Goal: Task Accomplishment & Management: Complete application form

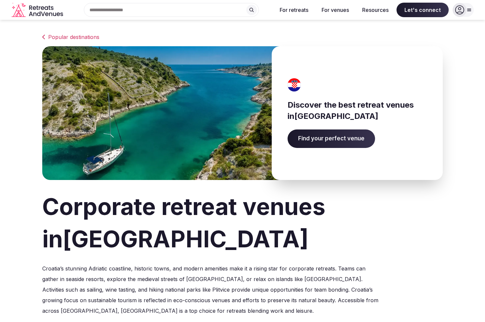
click at [298, 137] on span "Find your perfect venue" at bounding box center [332, 139] width 88 height 19
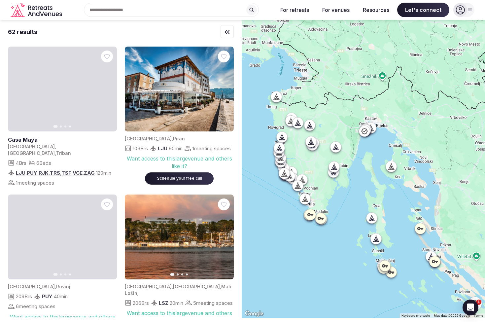
drag, startPoint x: 312, startPoint y: 93, endPoint x: 316, endPoint y: 154, distance: 60.6
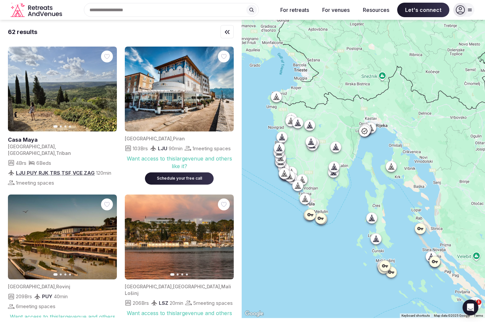
click at [316, 154] on div at bounding box center [363, 169] width 243 height 298
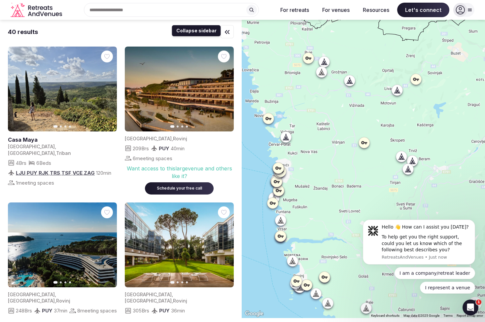
click at [225, 32] on icon "button" at bounding box center [227, 31] width 4 height 3
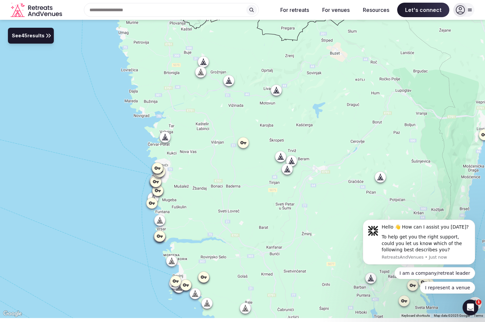
click at [34, 38] on span "See 45 results" at bounding box center [28, 35] width 33 height 7
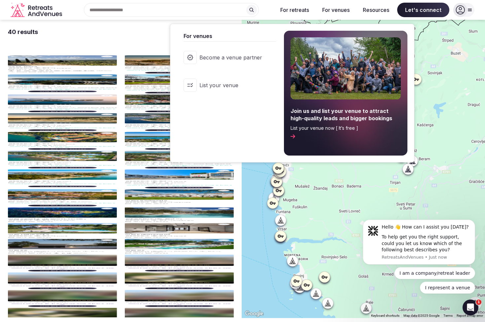
click at [337, 10] on button "For venues" at bounding box center [336, 10] width 38 height 15
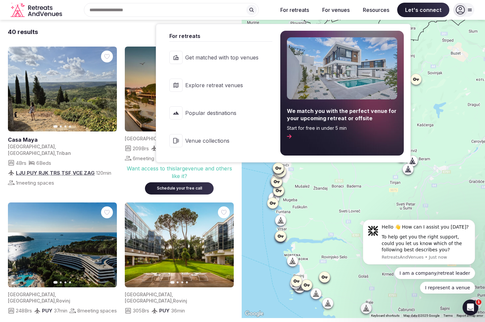
click at [293, 12] on button "For retreats" at bounding box center [294, 10] width 39 height 15
click at [261, 86] on link "Explore retreat venues" at bounding box center [218, 85] width 110 height 26
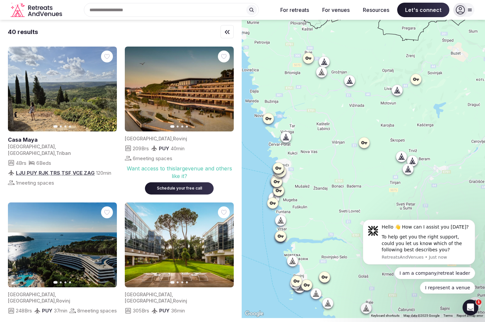
click at [253, 9] on icon at bounding box center [252, 10] width 4 height 4
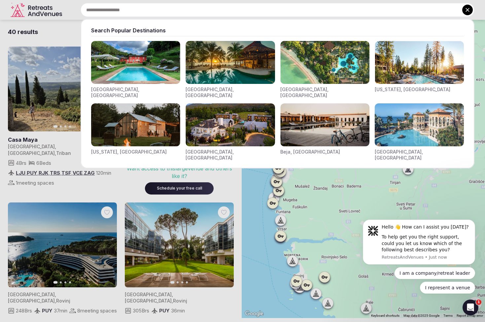
click at [466, 9] on icon at bounding box center [467, 10] width 7 height 7
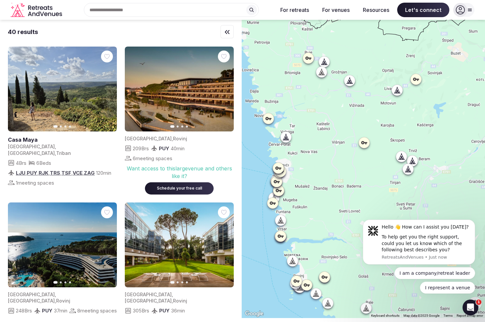
click at [468, 12] on icon at bounding box center [469, 9] width 5 height 5
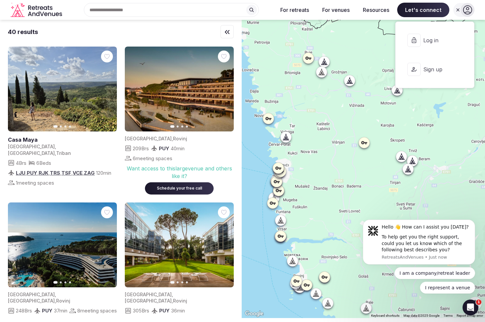
click at [468, 12] on icon at bounding box center [467, 9] width 9 height 9
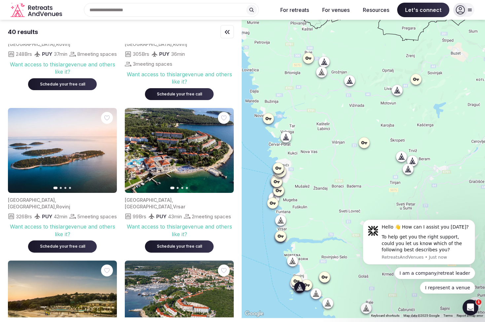
scroll to position [263, 0]
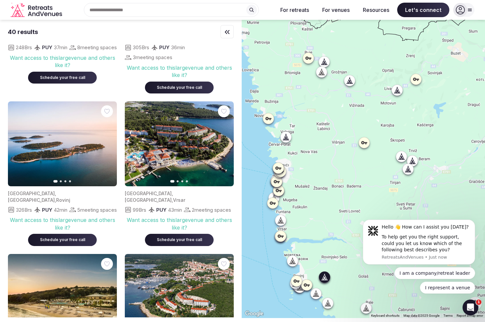
click at [106, 141] on icon "button" at bounding box center [107, 143] width 5 height 5
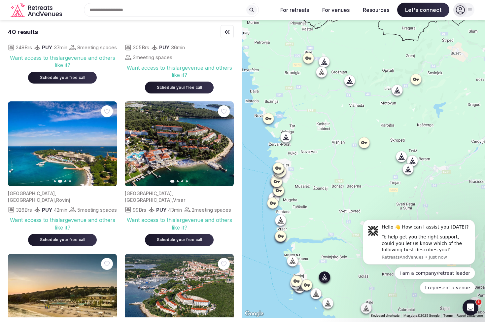
click at [106, 141] on icon "button" at bounding box center [107, 143] width 5 height 5
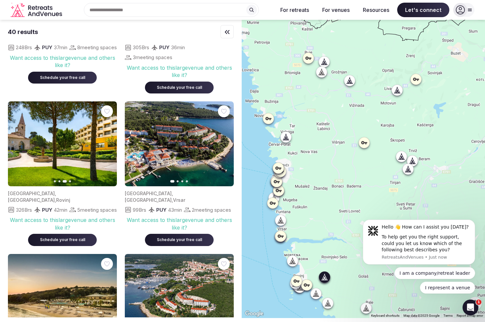
click at [106, 141] on icon "button" at bounding box center [107, 143] width 5 height 5
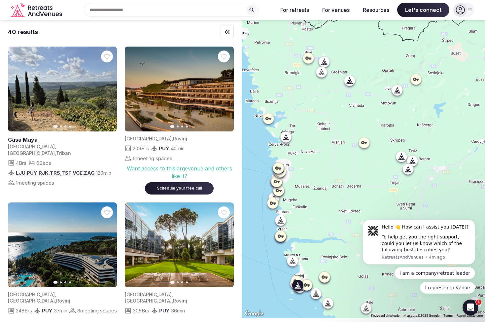
scroll to position [0, 0]
click at [235, 13] on input "text" at bounding box center [171, 10] width 175 height 14
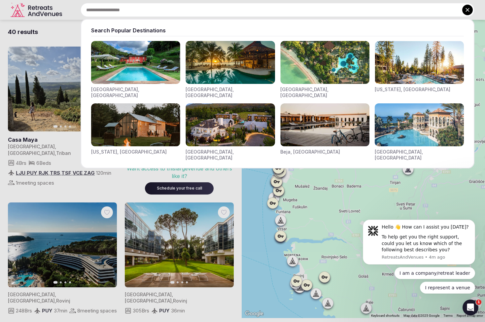
click at [235, 13] on input "text" at bounding box center [278, 10] width 394 height 14
click at [472, 9] on button at bounding box center [468, 10] width 11 height 11
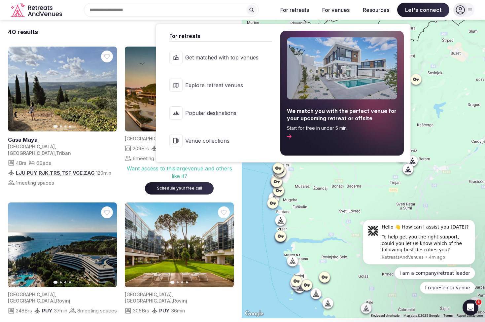
click at [236, 65] on link "Get matched with top venues" at bounding box center [218, 57] width 110 height 26
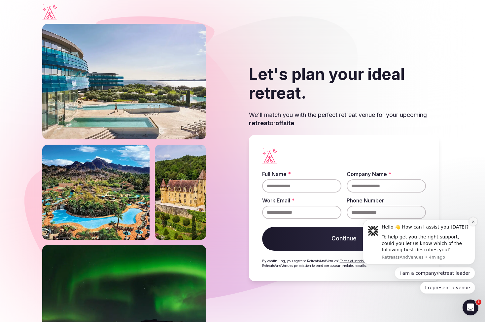
click at [472, 224] on icon "Dismiss notification" at bounding box center [474, 222] width 4 height 4
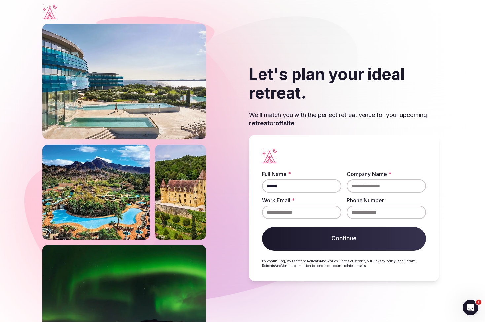
type input "******"
type input "****"
type input "**********"
click at [296, 186] on input "******" at bounding box center [301, 185] width 79 height 13
type input "**********"
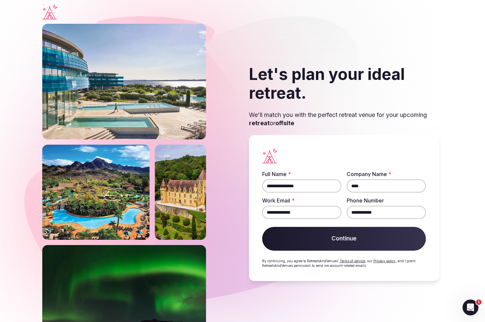
type input "**********"
click at [326, 230] on button "Continue" at bounding box center [344, 239] width 164 height 24
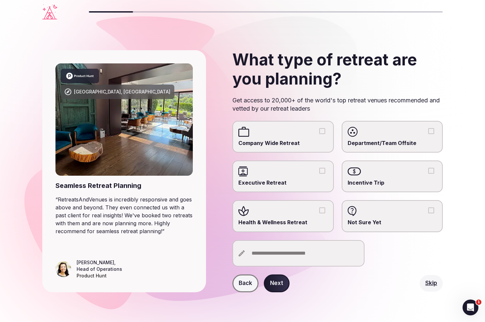
click at [318, 132] on div at bounding box center [283, 132] width 89 height 10
click at [319, 132] on button "Company Wide Retreat" at bounding box center [322, 131] width 6 height 6
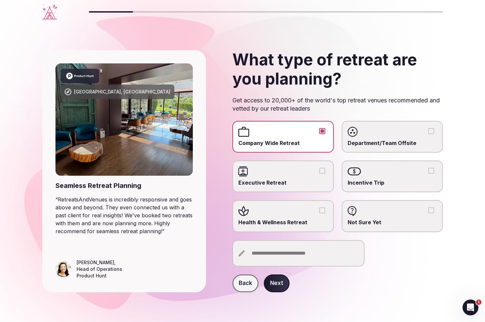
click at [298, 254] on input "text" at bounding box center [299, 253] width 132 height 26
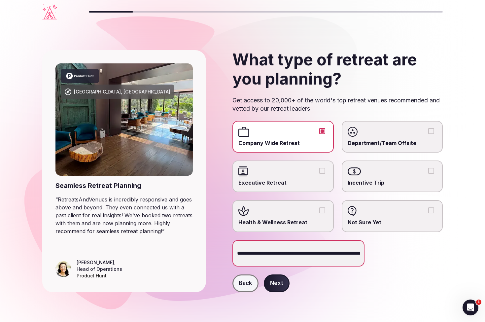
type input "**********"
drag, startPoint x: 278, startPoint y: 286, endPoint x: 350, endPoint y: 297, distance: 72.8
click at [350, 297] on div "**********" at bounding box center [242, 171] width 401 height 295
click at [281, 284] on button "Next" at bounding box center [277, 284] width 26 height 18
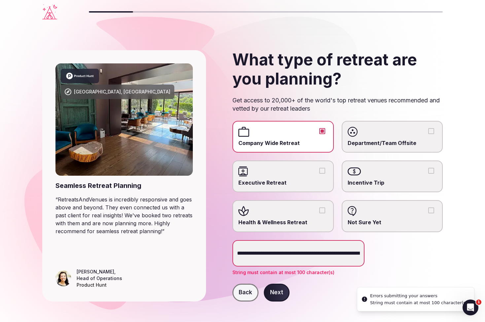
click at [316, 254] on input "**********" at bounding box center [299, 253] width 132 height 26
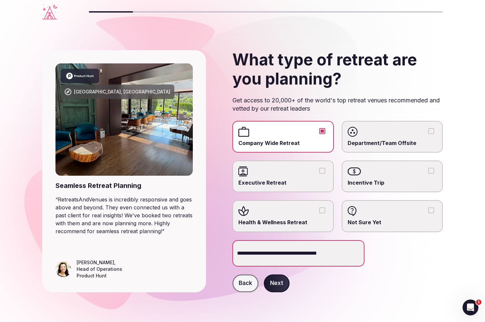
type input "**********"
click at [280, 283] on button "Next" at bounding box center [277, 284] width 26 height 18
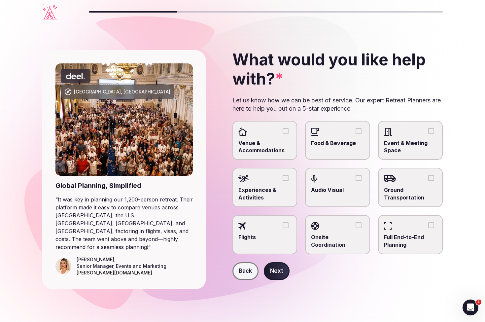
click at [285, 133] on div at bounding box center [265, 132] width 53 height 10
click at [285, 133] on button "Venue & Accommodations" at bounding box center [286, 131] width 6 height 6
click at [433, 130] on button "Event & Meeting Space" at bounding box center [431, 131] width 6 height 6
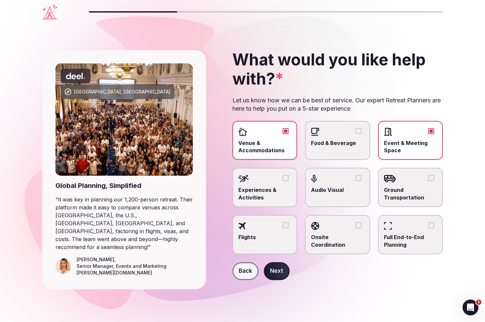
click at [284, 179] on button "Experiences & Activities" at bounding box center [286, 178] width 6 height 6
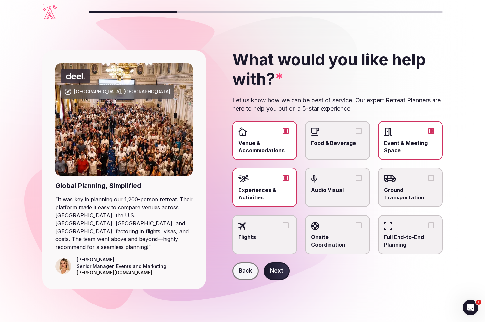
click at [415, 179] on div at bounding box center [410, 179] width 53 height 10
click at [428, 179] on button "Ground Transportation" at bounding box center [431, 178] width 6 height 6
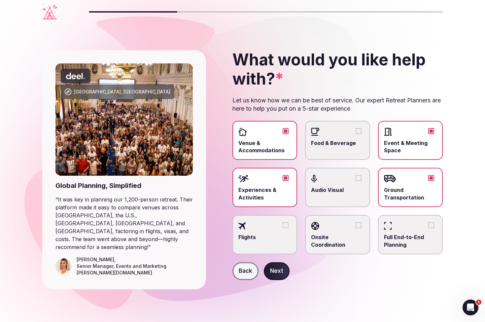
click at [284, 272] on button "Next" at bounding box center [277, 271] width 26 height 18
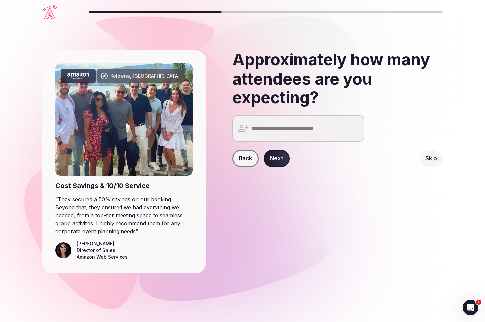
click at [306, 123] on input "number" at bounding box center [299, 128] width 132 height 26
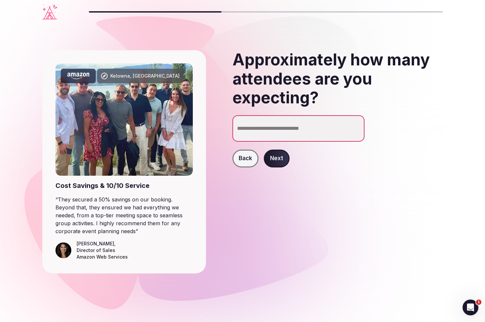
type input "**"
click at [310, 156] on div "Back Next" at bounding box center [338, 159] width 210 height 18
click at [273, 157] on button "Next" at bounding box center [277, 159] width 26 height 18
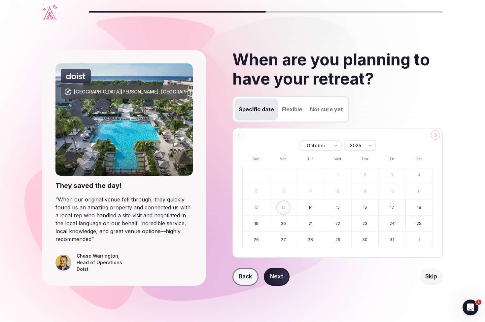
click at [437, 138] on button at bounding box center [435, 134] width 9 height 9
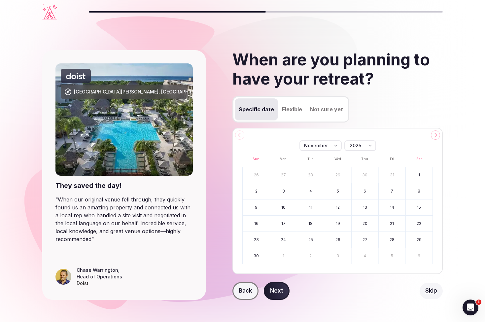
click at [437, 138] on button at bounding box center [435, 134] width 9 height 9
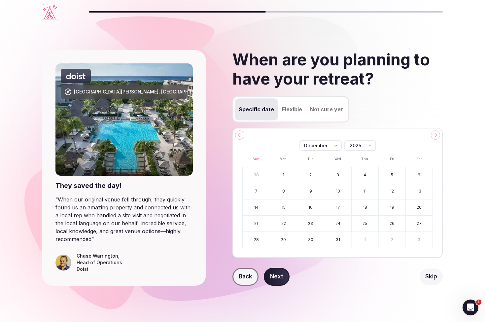
click at [437, 137] on button at bounding box center [435, 134] width 9 height 9
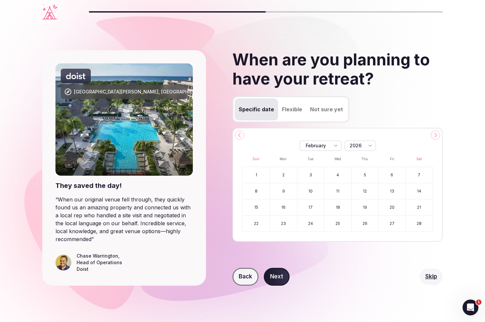
click at [437, 137] on button at bounding box center [435, 134] width 9 height 9
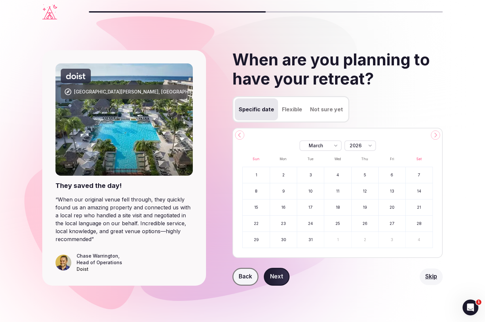
click at [437, 137] on button at bounding box center [435, 134] width 9 height 9
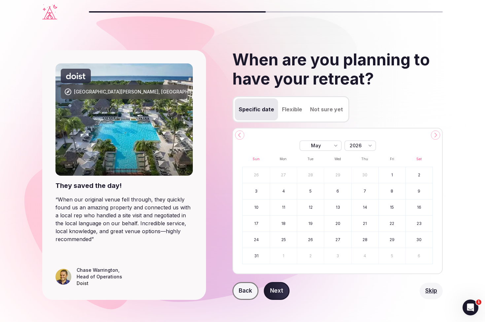
click at [437, 137] on button at bounding box center [435, 134] width 9 height 9
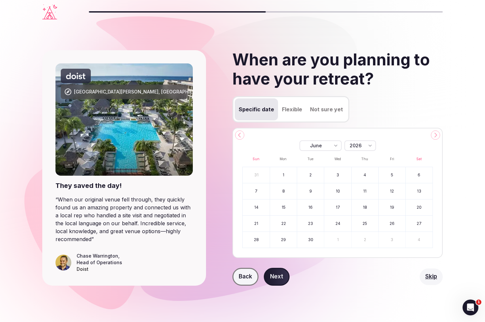
click at [239, 130] on div "June ******* ******** ***** ***** *** **** **** ****** ********* ******* ******…" at bounding box center [338, 193] width 210 height 130
click at [239, 131] on button at bounding box center [239, 134] width 9 height 9
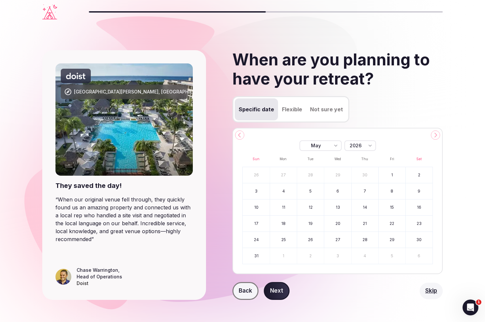
click at [364, 192] on button "7" at bounding box center [365, 191] width 27 height 16
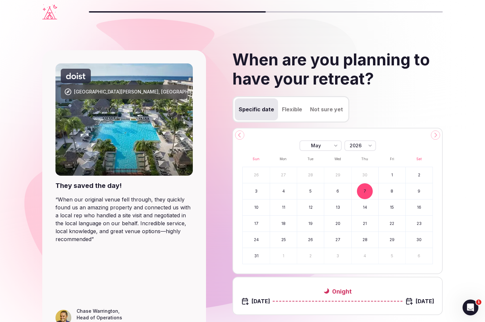
click at [257, 207] on button "10" at bounding box center [256, 208] width 27 height 16
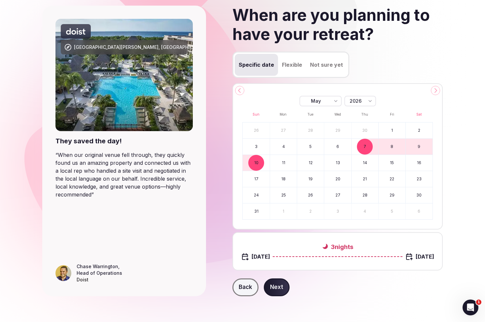
click at [276, 283] on button "Next" at bounding box center [277, 287] width 26 height 18
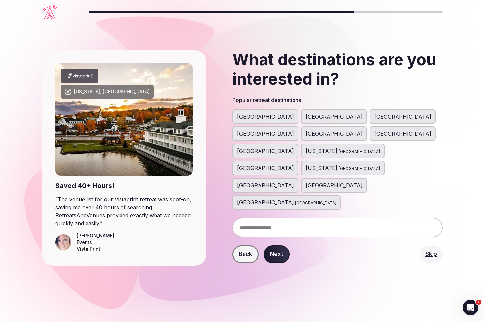
click at [363, 130] on span "[GEOGRAPHIC_DATA]" at bounding box center [334, 134] width 57 height 8
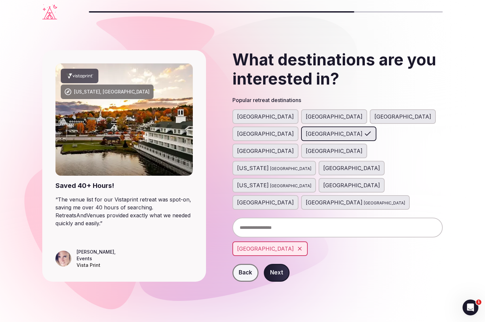
click at [294, 130] on span "[GEOGRAPHIC_DATA]" at bounding box center [265, 134] width 57 height 8
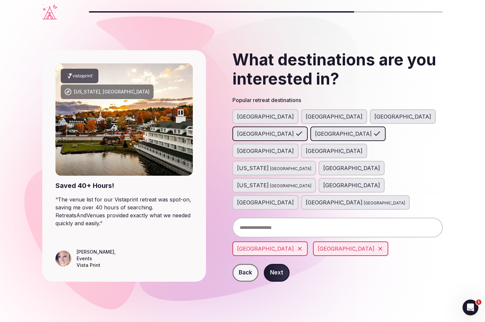
click at [294, 147] on span "[GEOGRAPHIC_DATA]" at bounding box center [265, 151] width 57 height 8
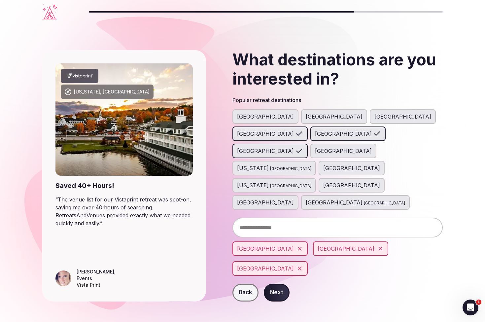
click at [323, 181] on span "[GEOGRAPHIC_DATA]" at bounding box center [351, 185] width 57 height 8
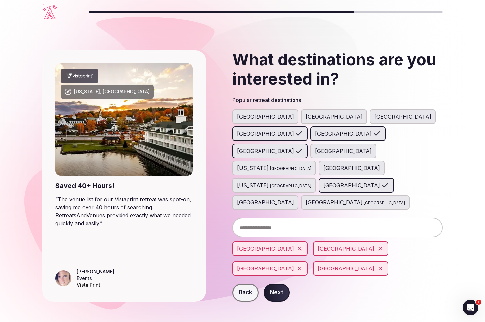
click at [315, 147] on span "[GEOGRAPHIC_DATA]" at bounding box center [343, 151] width 57 height 8
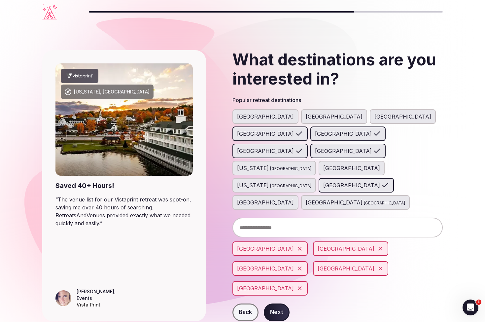
click at [286, 304] on button "Next" at bounding box center [277, 313] width 26 height 18
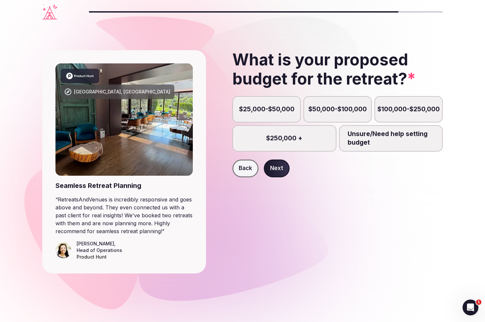
click at [269, 112] on label "$25,000-$50,000" at bounding box center [267, 109] width 68 height 26
click at [269, 112] on button "$25,000-$50,000" at bounding box center [270, 113] width 7 height 7
click at [276, 172] on button "Next" at bounding box center [277, 169] width 26 height 18
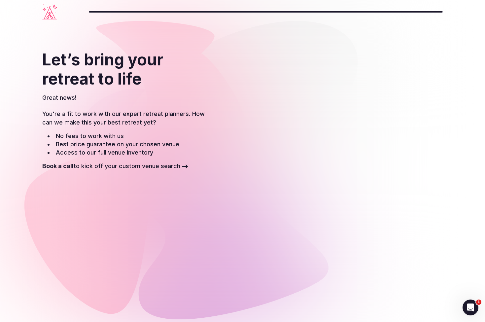
scroll to position [57, 0]
